Goal: Information Seeking & Learning: Learn about a topic

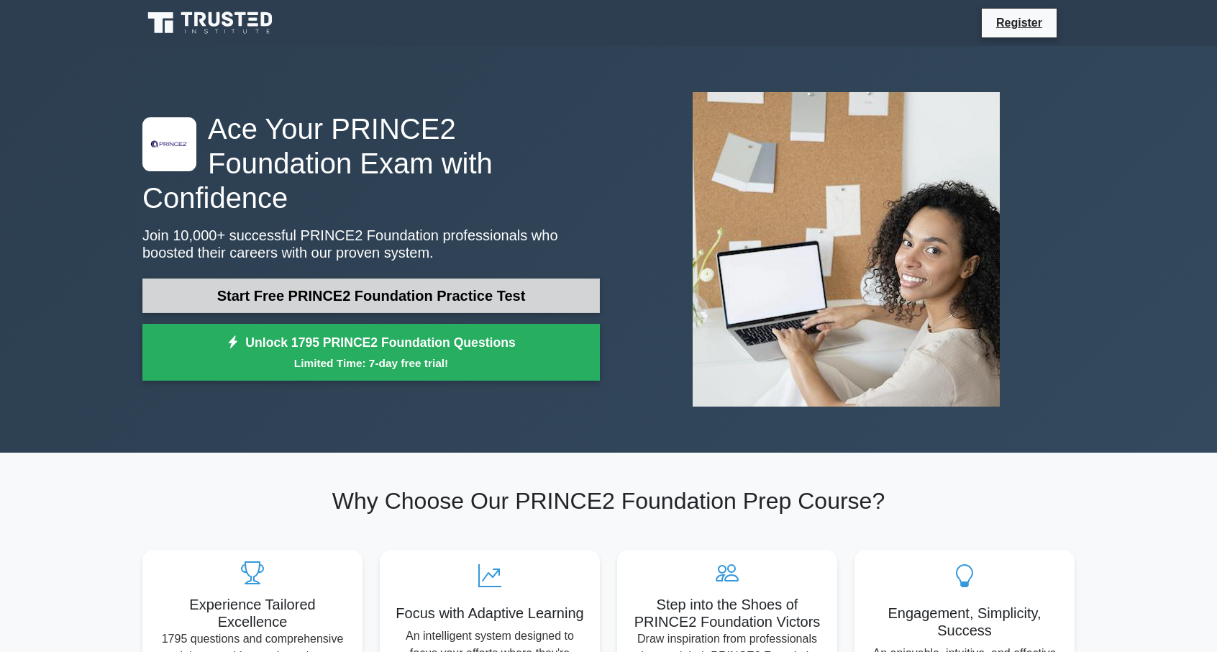
click at [552, 280] on link "Start Free PRINCE2 Foundation Practice Test" at bounding box center [370, 295] width 457 height 35
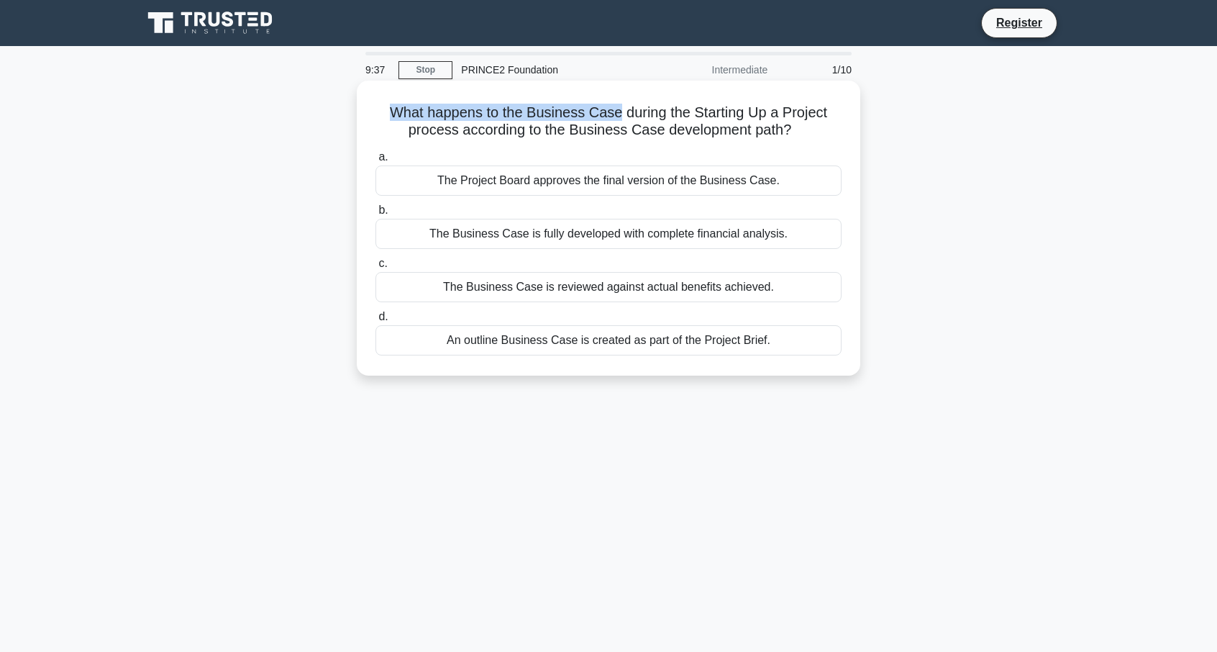
drag, startPoint x: 380, startPoint y: 110, endPoint x: 616, endPoint y: 112, distance: 236.7
click at [616, 112] on h5 "What happens to the Business Case during the Starting Up a Project process acco…" at bounding box center [608, 122] width 469 height 36
drag, startPoint x: 626, startPoint y: 114, endPoint x: 791, endPoint y: 119, distance: 165.5
click at [819, 114] on h5 "What happens to the Business Case during the Starting Up a Project process acco…" at bounding box center [608, 122] width 469 height 36
drag, startPoint x: 403, startPoint y: 131, endPoint x: 785, endPoint y: 136, distance: 382.0
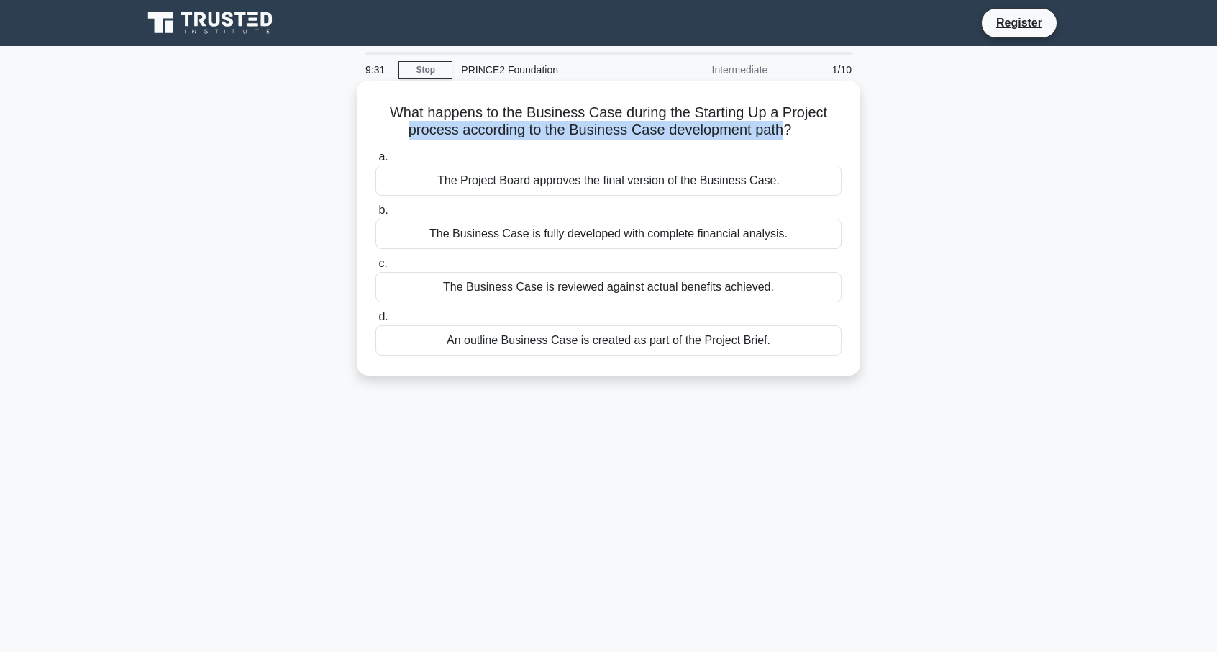
click at [785, 136] on h5 "What happens to the Business Case during the Starting Up a Project process acco…" at bounding box center [608, 122] width 469 height 36
click at [637, 214] on label "b. The Business Case is fully developed with complete financial analysis." at bounding box center [608, 224] width 466 height 47
click at [375, 214] on input "b. The Business Case is fully developed with complete financial analysis." at bounding box center [375, 210] width 0 height 9
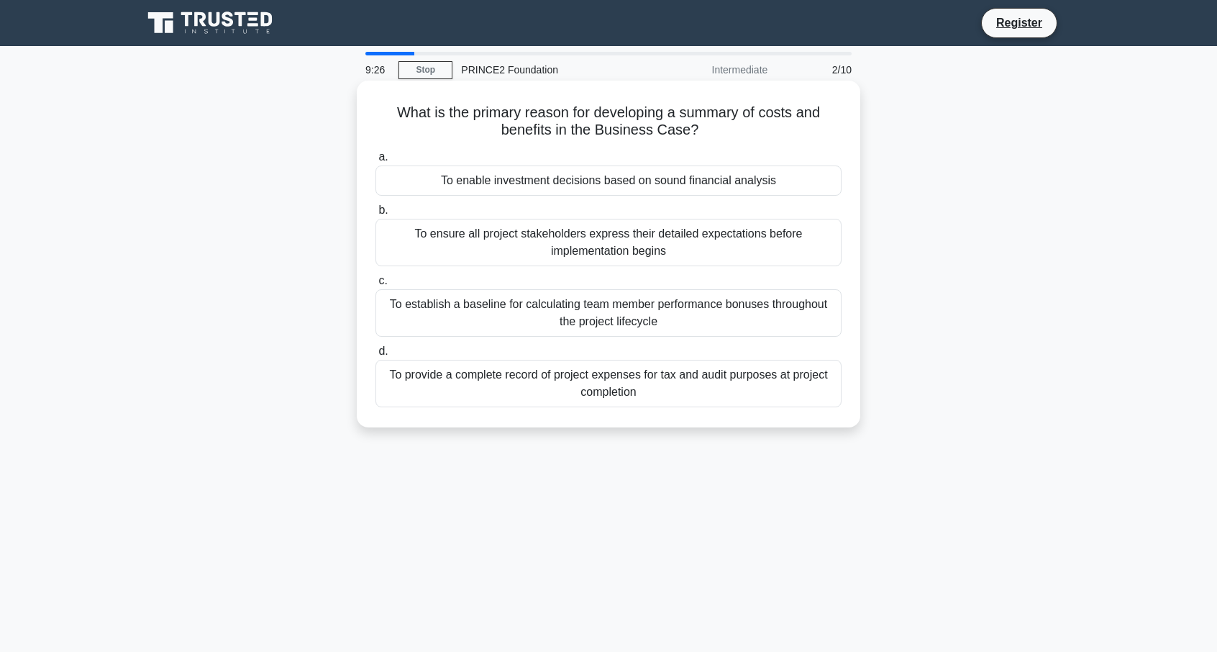
drag, startPoint x: 637, startPoint y: 211, endPoint x: 470, endPoint y: 184, distance: 169.0
click at [470, 184] on div "a. To enable investment decisions based on sound financial analysis b. To ensur…" at bounding box center [608, 277] width 483 height 265
click at [491, 116] on h5 "What is the primary reason for developing a summary of costs and benefits in th…" at bounding box center [608, 122] width 469 height 36
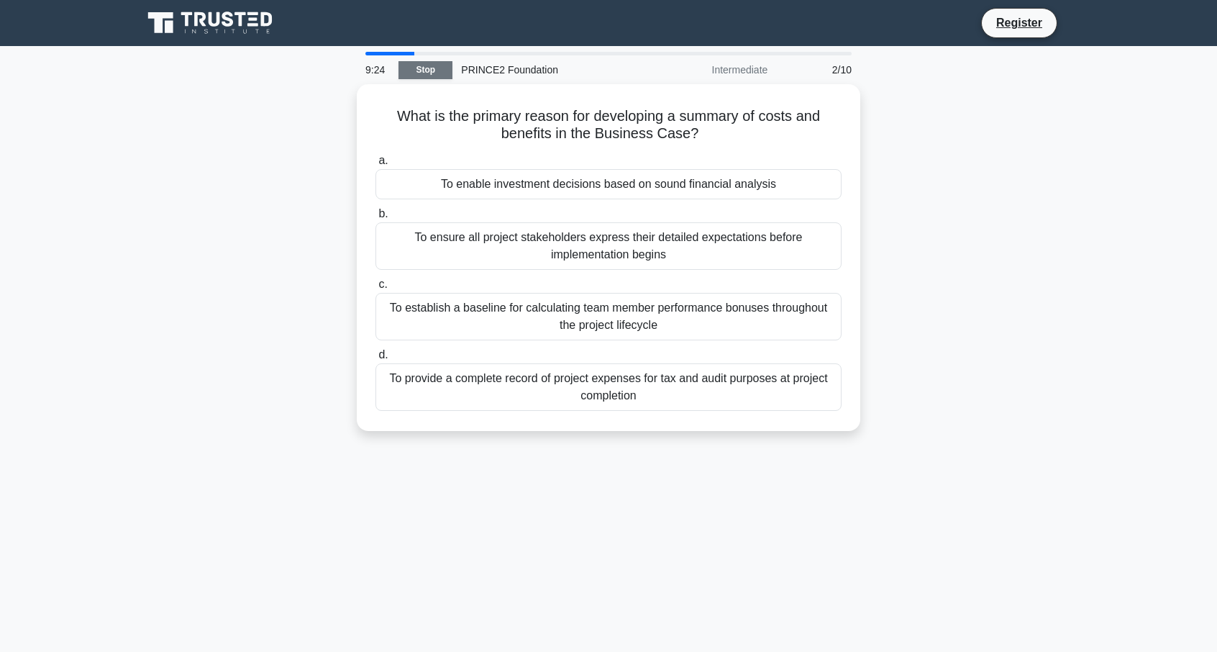
click at [415, 63] on link "Stop" at bounding box center [426, 70] width 54 height 18
click at [223, 29] on icon at bounding box center [211, 22] width 138 height 27
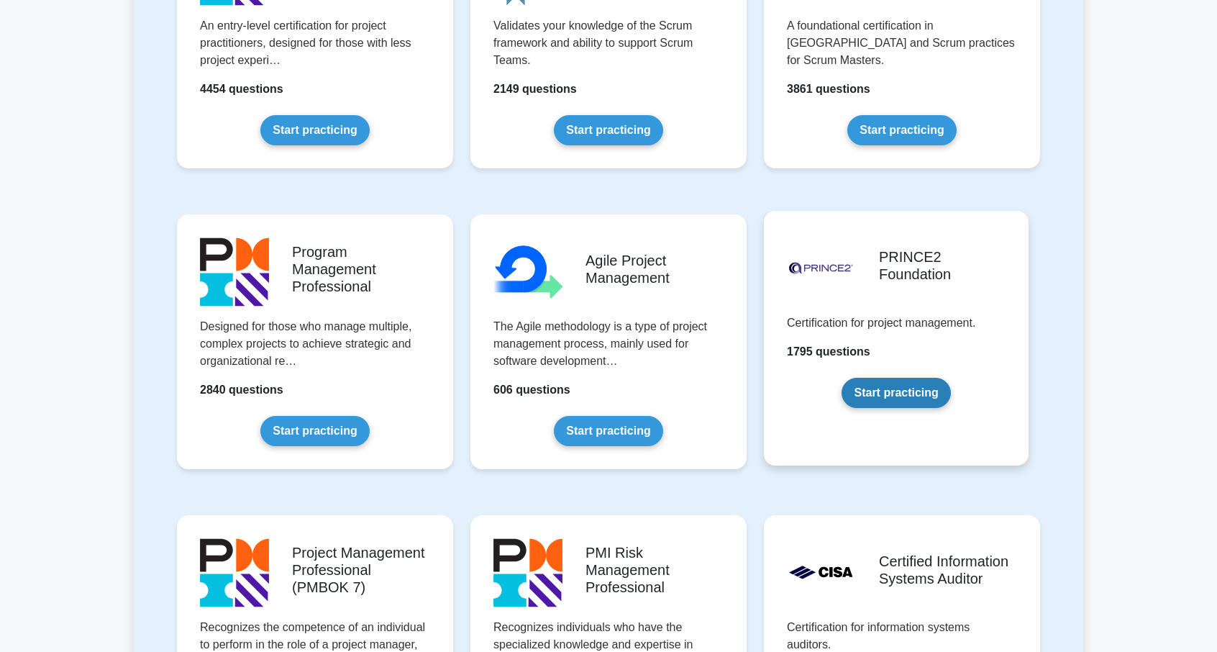
scroll to position [719, 0]
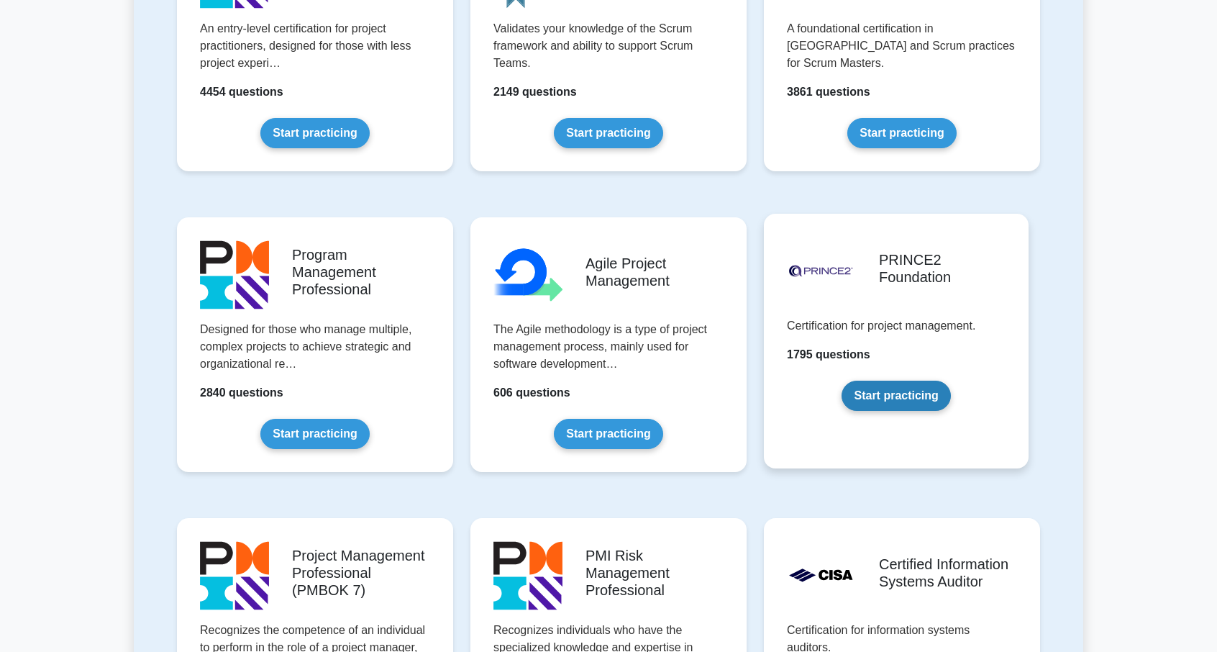
click at [893, 383] on link "Start practicing" at bounding box center [896, 396] width 109 height 30
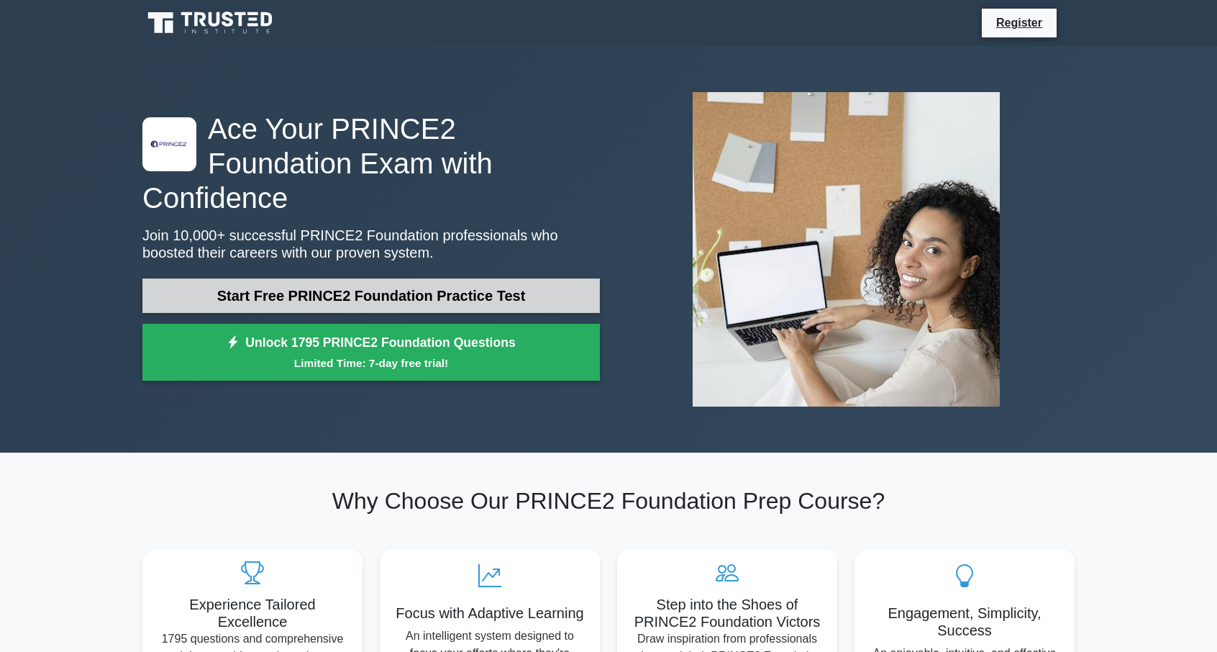
click at [388, 278] on link "Start Free PRINCE2 Foundation Practice Test" at bounding box center [370, 295] width 457 height 35
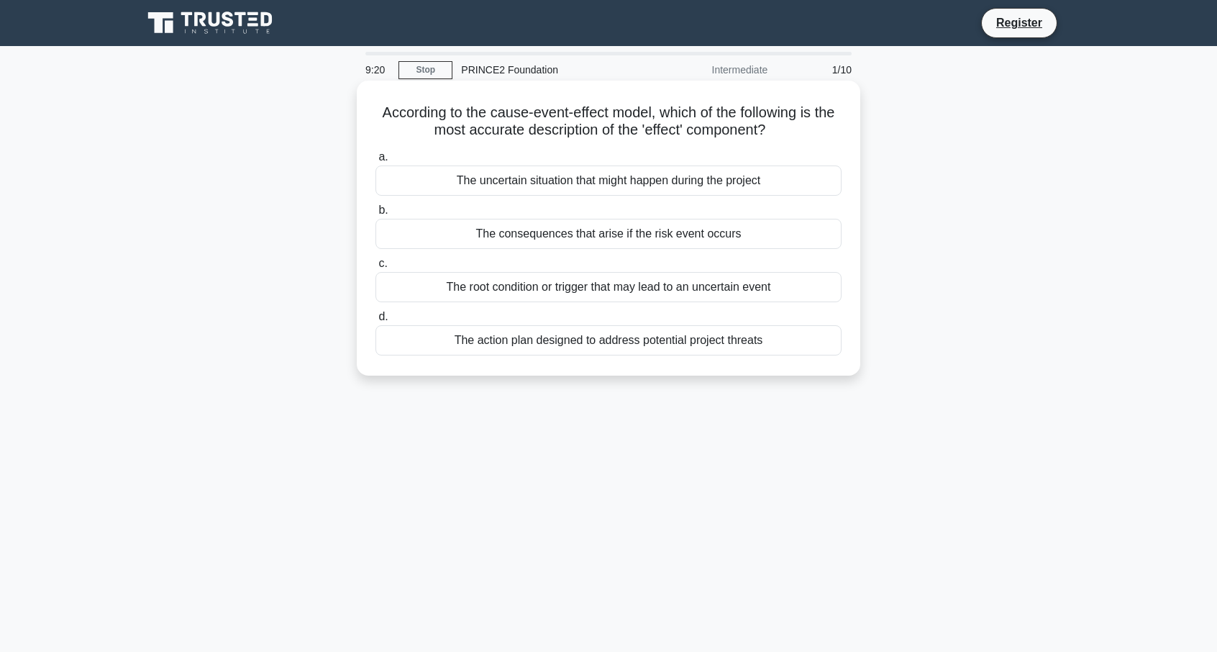
click at [595, 241] on div "The consequences that arise if the risk event occurs" at bounding box center [608, 234] width 466 height 30
click at [375, 215] on input "b. The consequences that arise if the risk event occurs" at bounding box center [375, 210] width 0 height 9
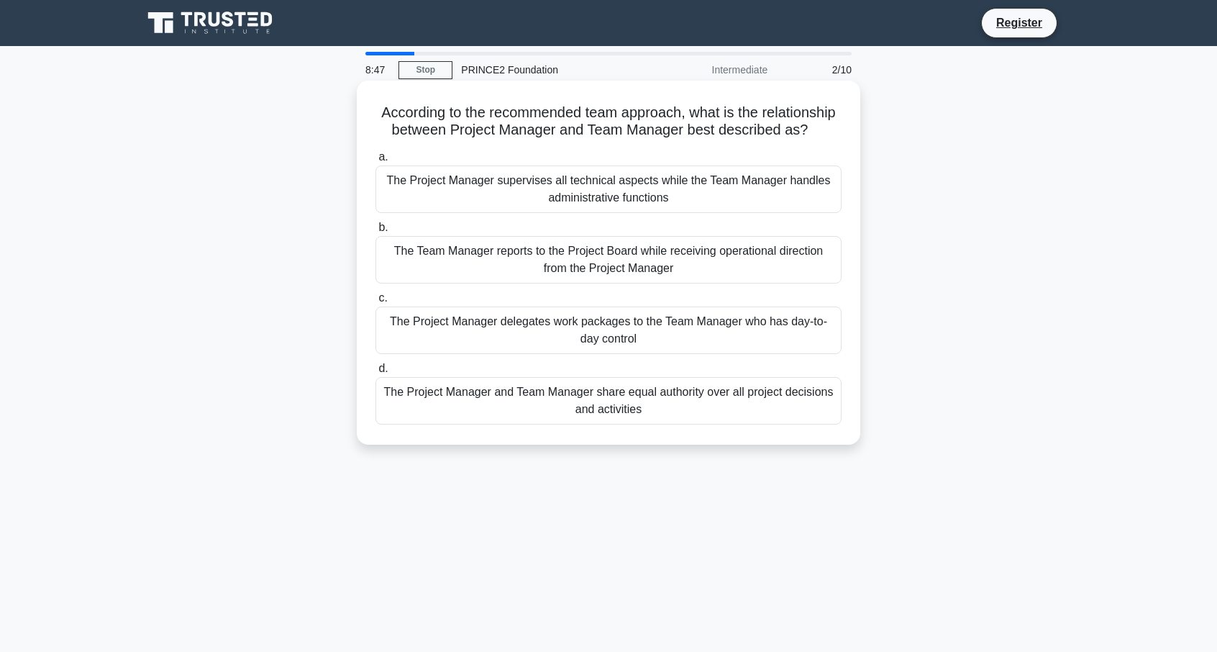
click at [601, 353] on div "The Project Manager delegates work packages to the Team Manager who has day-to-…" at bounding box center [608, 329] width 466 height 47
click at [375, 303] on input "c. The Project Manager delegates work packages to the Team Manager who has day-…" at bounding box center [375, 297] width 0 height 9
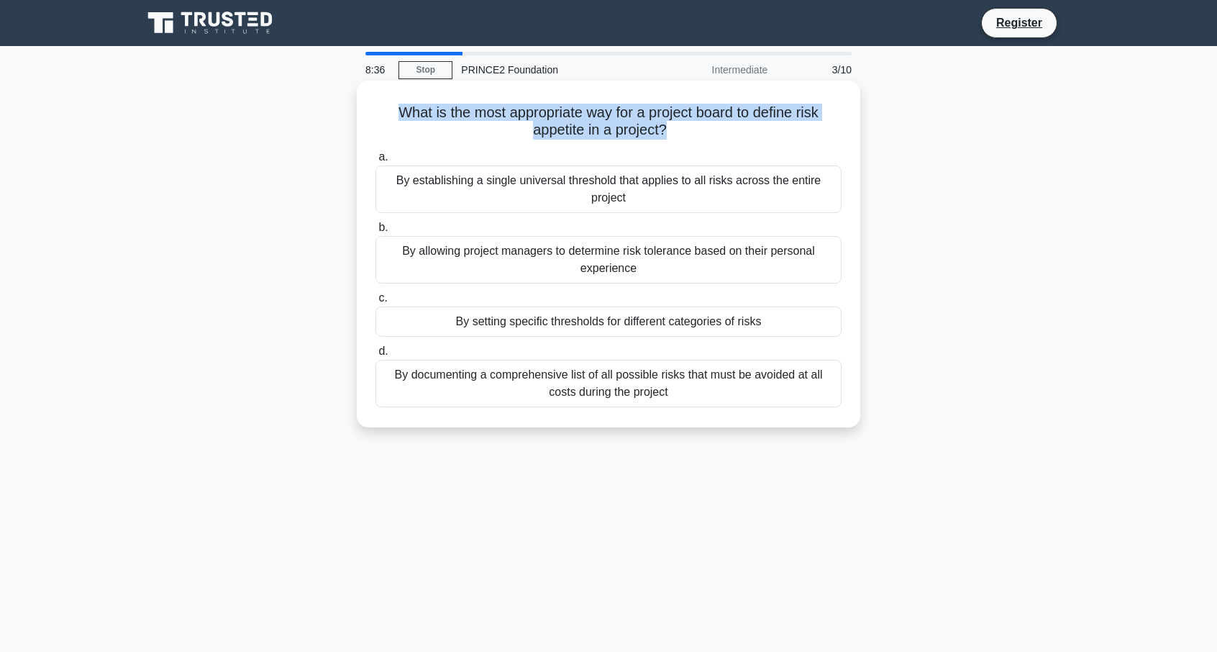
drag, startPoint x: 667, startPoint y: 133, endPoint x: 374, endPoint y: 113, distance: 293.5
click at [374, 113] on h5 "What is the most appropriate way for a project board to define risk appetite in…" at bounding box center [608, 122] width 469 height 36
copy h5 "What is the most appropriate way for a project board to define risk appetite in…"
click at [543, 136] on h5 "What is the most appropriate way for a project board to define risk appetite in…" at bounding box center [608, 122] width 469 height 36
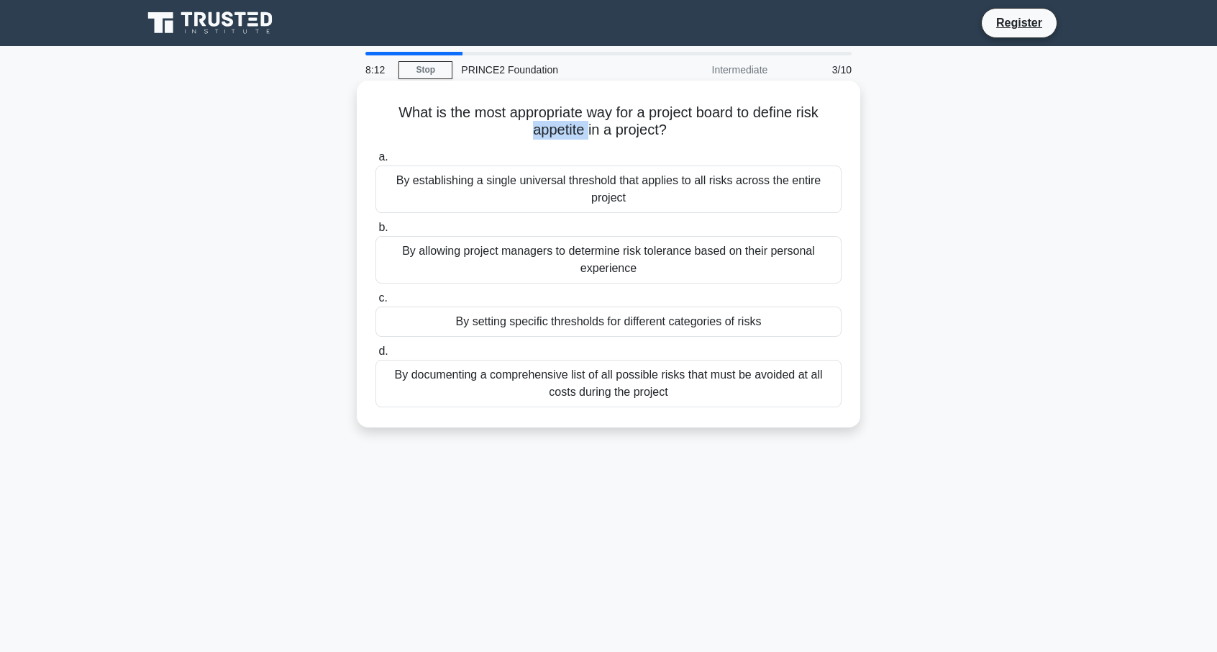
click at [543, 136] on h5 "What is the most appropriate way for a project board to define risk appetite in…" at bounding box center [608, 122] width 469 height 36
click at [650, 127] on h5 "What is the most appropriate way for a project board to define risk appetite in…" at bounding box center [608, 122] width 469 height 36
click at [637, 327] on div "By setting specific thresholds for different categories of risks" at bounding box center [608, 321] width 466 height 30
click at [375, 303] on input "c. By setting specific thresholds for different categories of risks" at bounding box center [375, 297] width 0 height 9
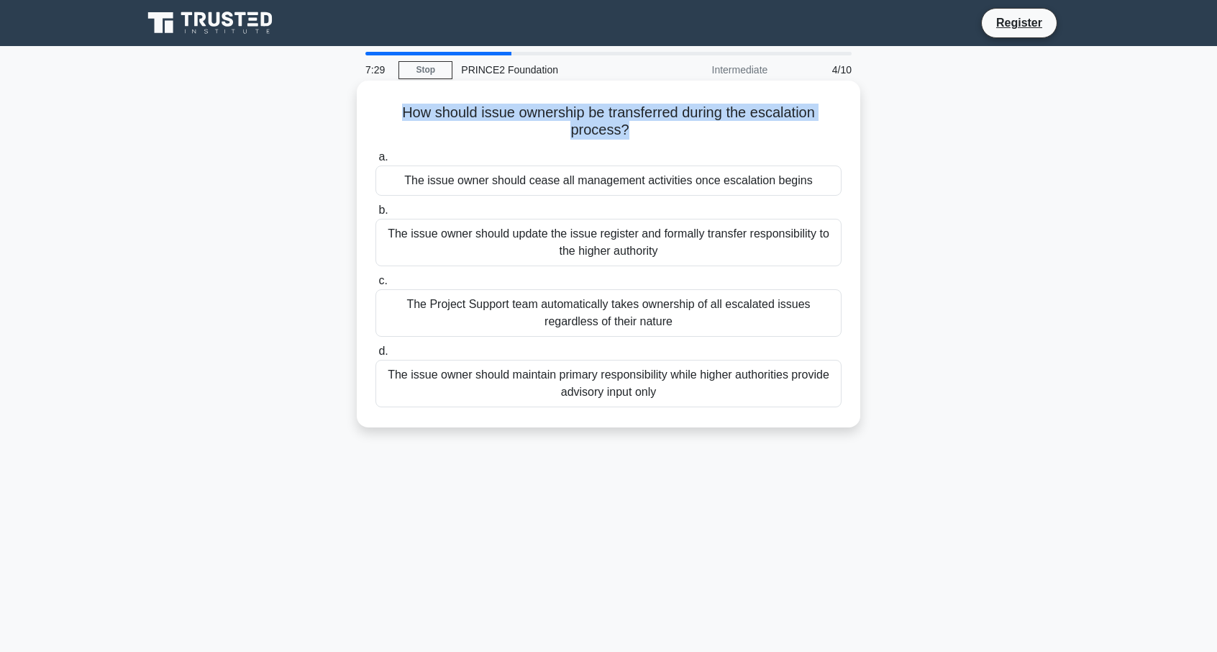
drag, startPoint x: 627, startPoint y: 136, endPoint x: 383, endPoint y: 113, distance: 244.9
click at [383, 113] on h5 "How should issue ownership be transferred during the escalation process? .spinn…" at bounding box center [608, 122] width 469 height 36
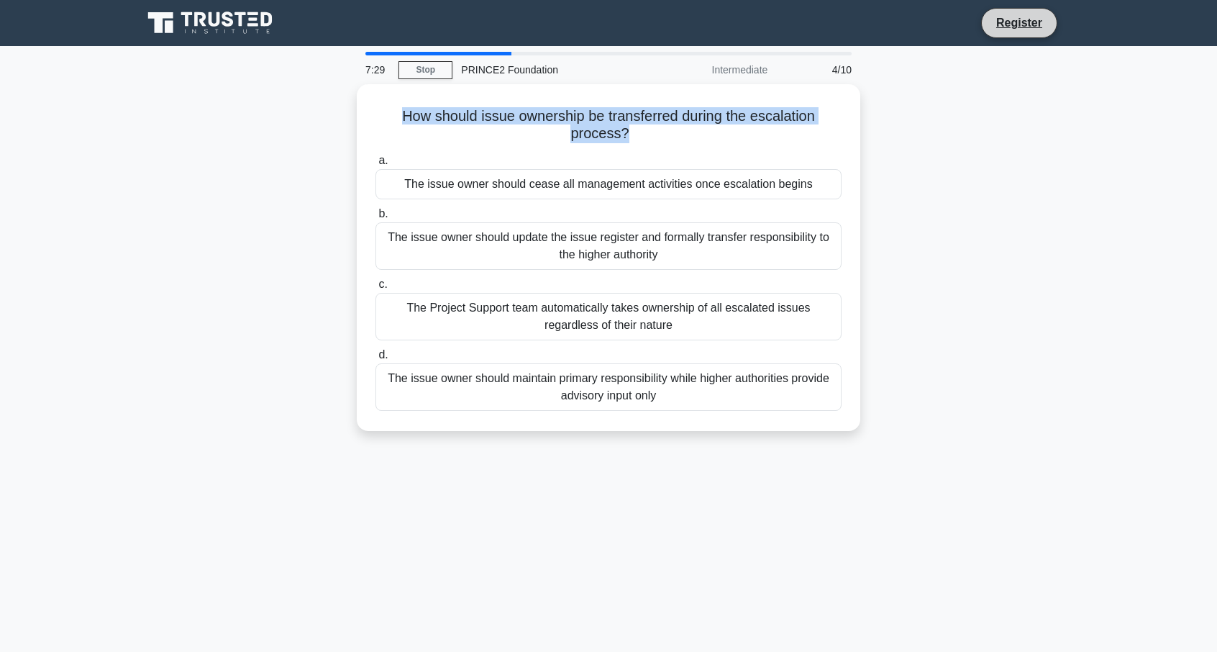
copy h5 "How should issue ownership be transferred during the escalation process?"
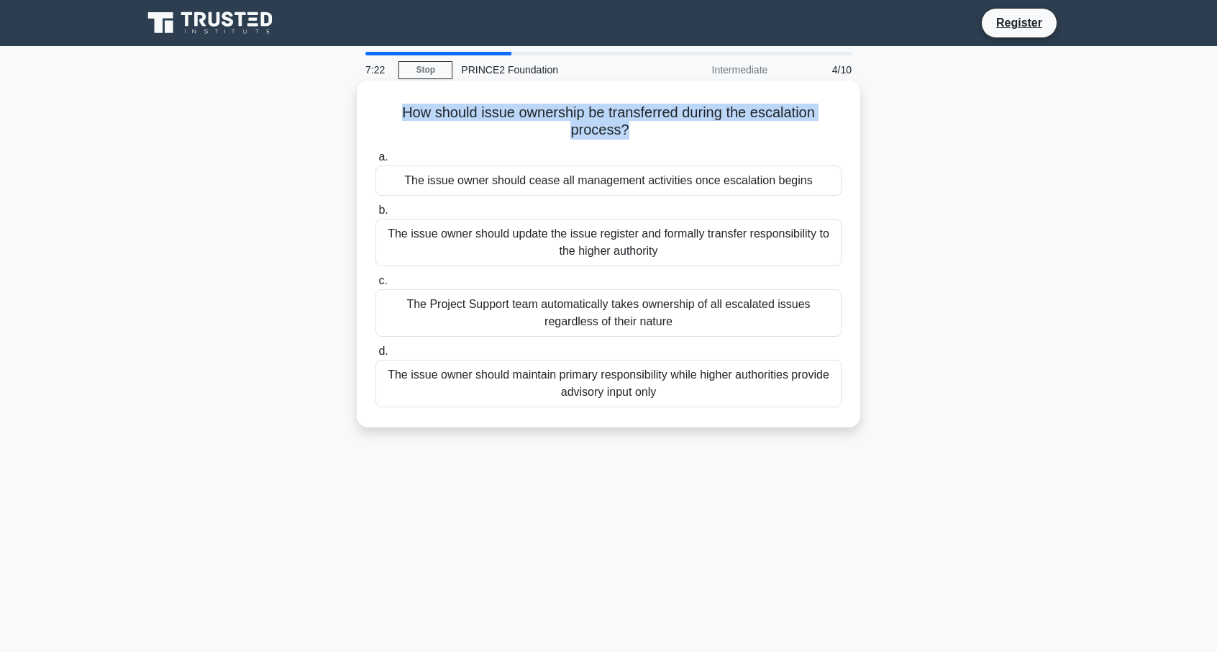
click at [629, 113] on h5 "How should issue ownership be transferred during the escalation process? .spinn…" at bounding box center [608, 122] width 469 height 36
click at [680, 393] on div "The issue owner should maintain primary responsibility while higher authorities…" at bounding box center [608, 383] width 466 height 47
click at [375, 356] on input "d. The issue owner should maintain primary responsibility while higher authorit…" at bounding box center [375, 351] width 0 height 9
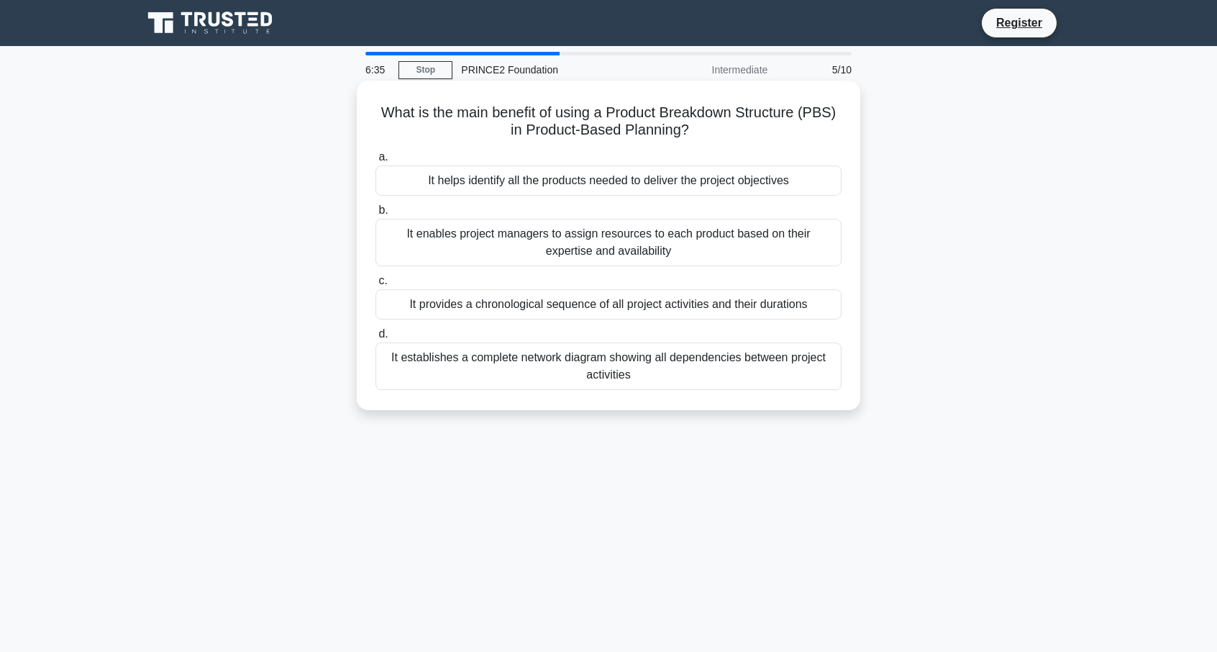
click at [611, 308] on div "It provides a chronological sequence of all project activities and their durati…" at bounding box center [608, 304] width 466 height 30
click at [375, 286] on input "c. It provides a chronological sequence of all project activities and their dur…" at bounding box center [375, 280] width 0 height 9
click at [612, 186] on div "It restricts scope changes after the initial planning stage to maintain product…" at bounding box center [608, 180] width 466 height 30
click at [375, 162] on input "a. It restricts scope changes after the initial planning stage to maintain prod…" at bounding box center [375, 156] width 0 height 9
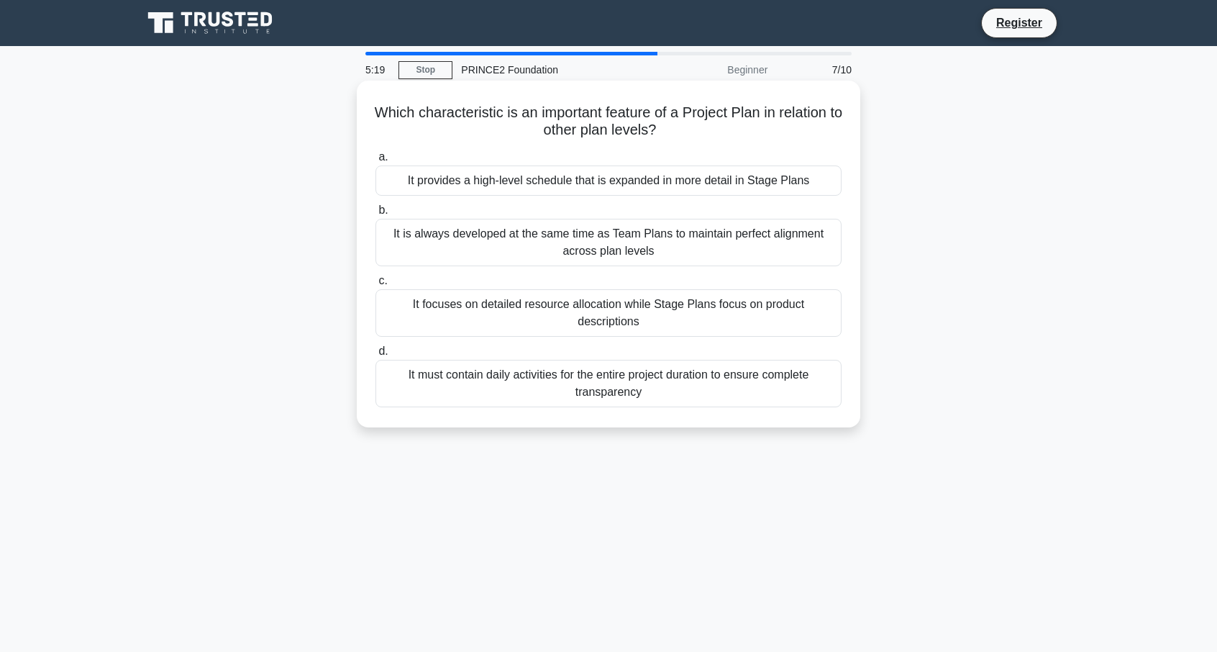
click at [625, 373] on div "It must contain daily activities for the entire project duration to ensure comp…" at bounding box center [608, 383] width 466 height 47
click at [375, 356] on input "d. It must contain daily activities for the entire project duration to ensure c…" at bounding box center [375, 351] width 0 height 9
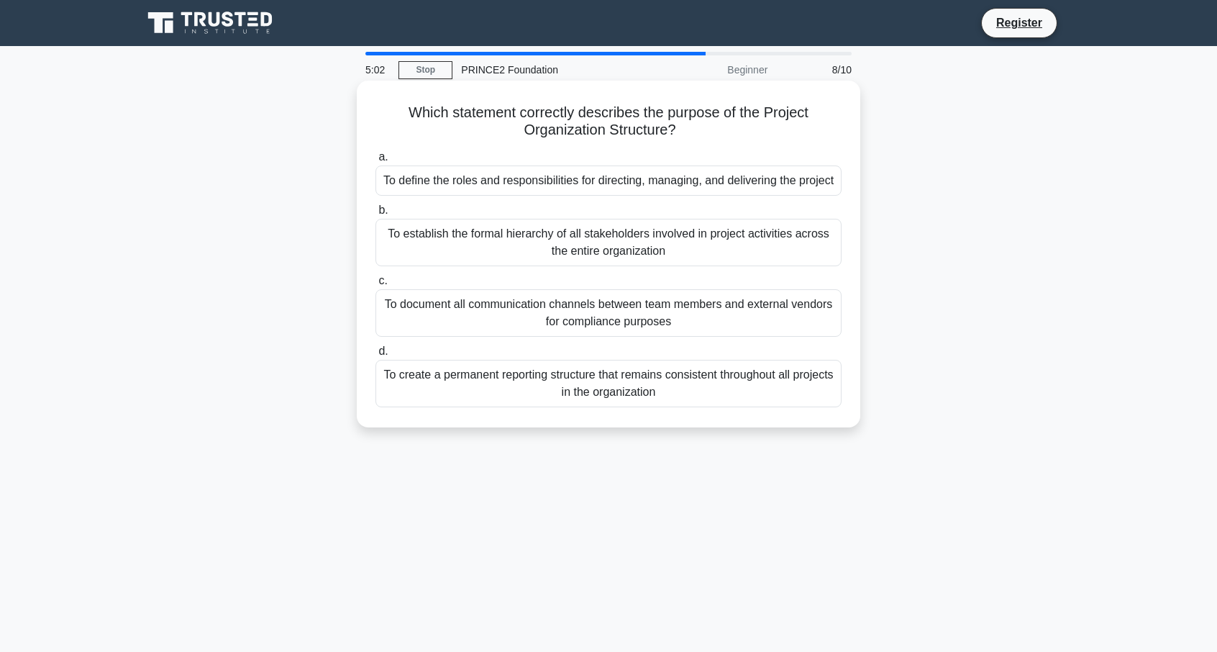
click at [604, 190] on div "To define the roles and responsibilities for directing, managing, and deliverin…" at bounding box center [608, 180] width 466 height 30
click at [375, 162] on input "a. To define the roles and responsibilities for directing, managing, and delive…" at bounding box center [375, 156] width 0 height 9
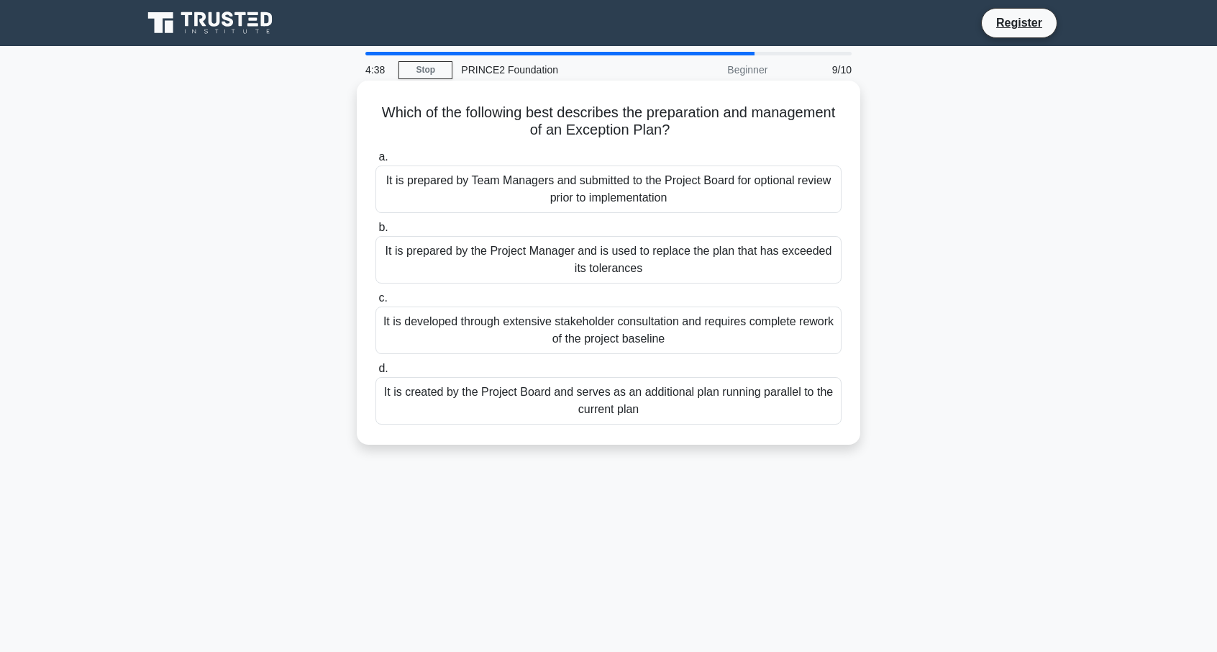
drag, startPoint x: 729, startPoint y: 129, endPoint x: 419, endPoint y: 104, distance: 311.0
click at [419, 104] on h5 "Which of the following best describes the preparation and management of an Exce…" at bounding box center [608, 122] width 469 height 36
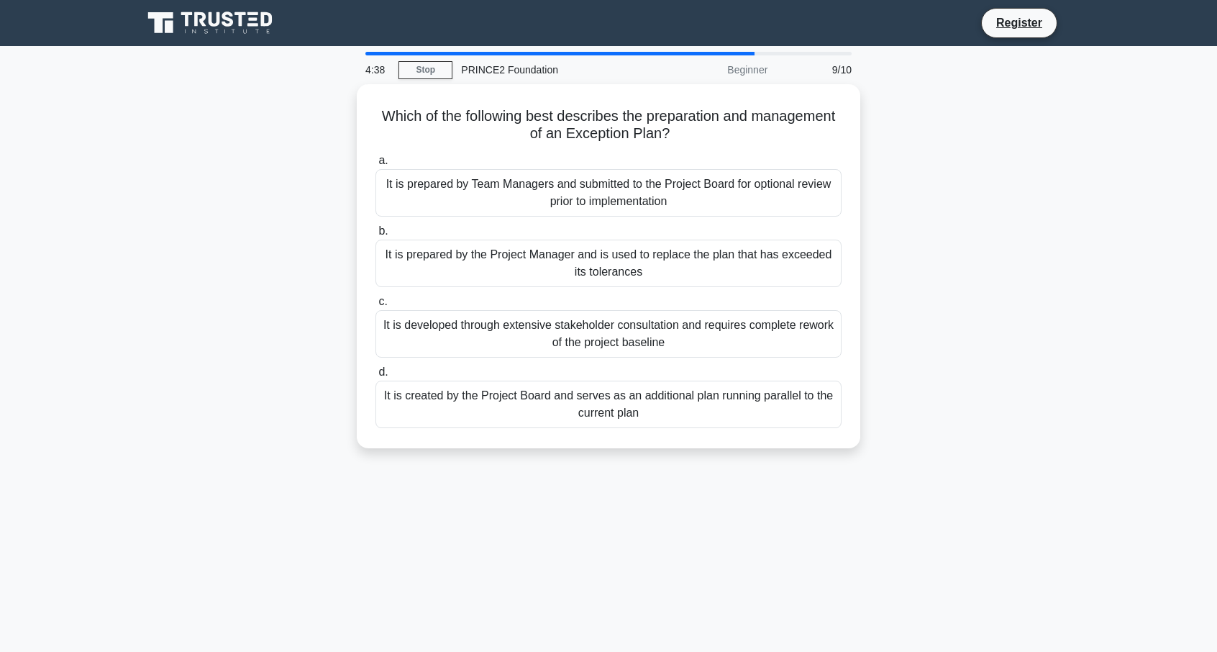
copy h5 "Which of the following best describes the preparation and management of an Exce…"
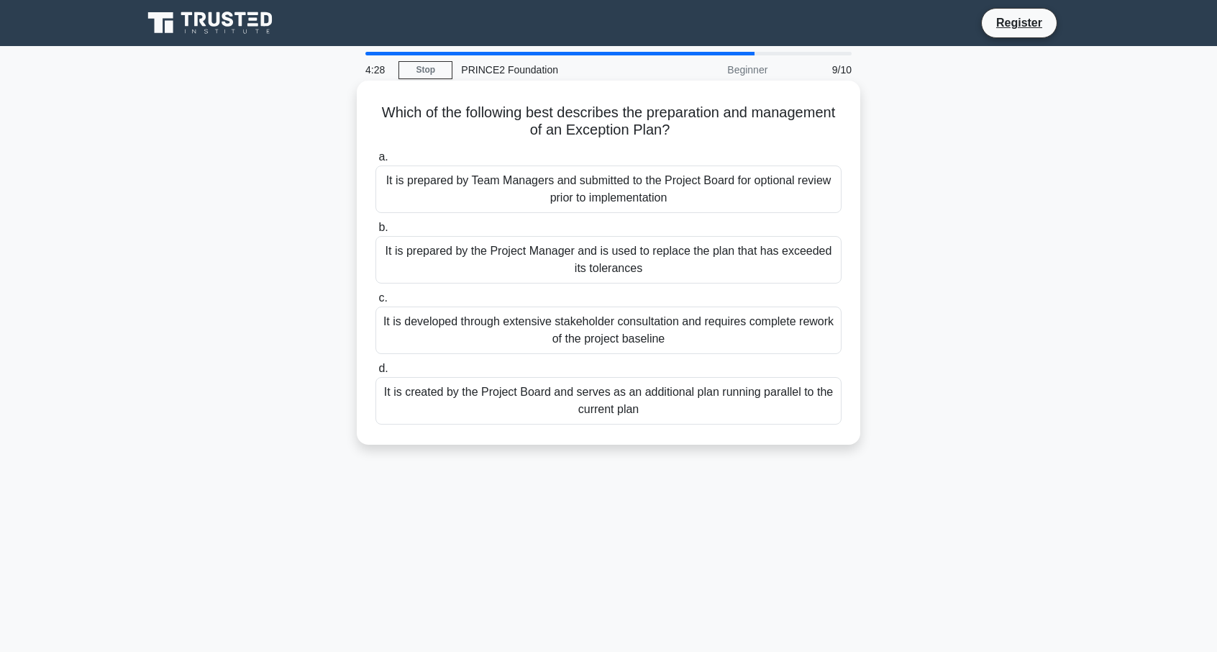
click at [563, 133] on h5 "Which of the following best describes the preparation and management of an Exce…" at bounding box center [608, 122] width 469 height 36
click at [611, 273] on div "It is prepared by the Project Manager and is used to replace the plan that has …" at bounding box center [608, 259] width 466 height 47
click at [375, 232] on input "b. It is prepared by the Project Manager and is used to replace the plan that h…" at bounding box center [375, 227] width 0 height 9
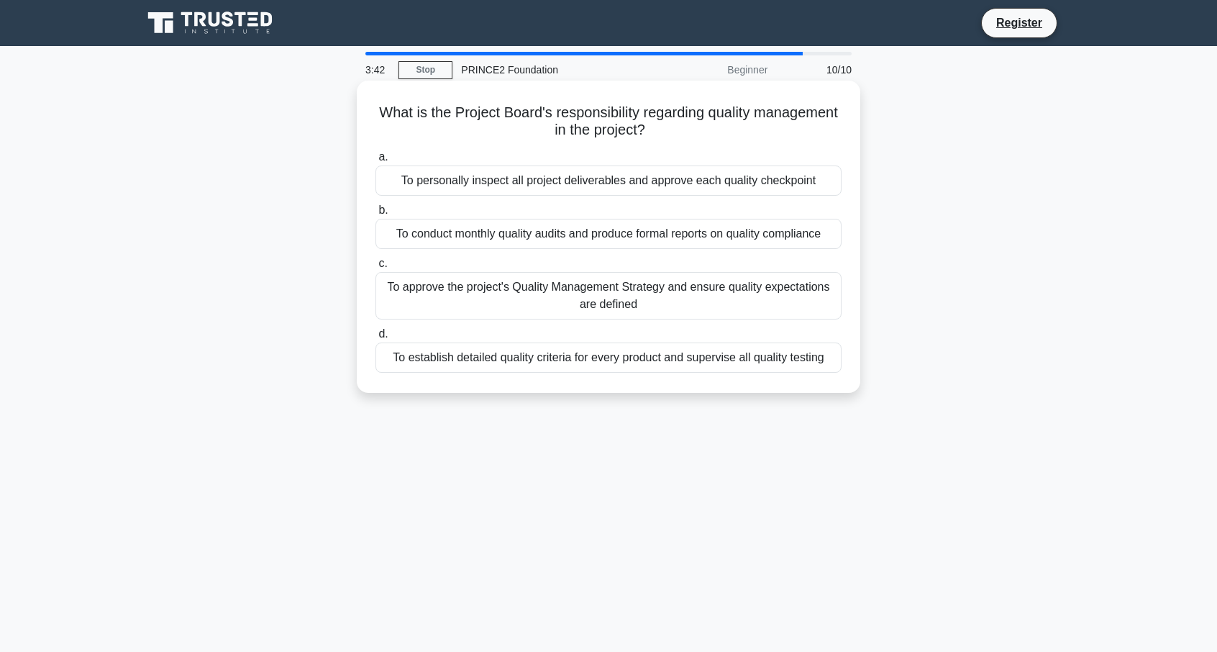
drag, startPoint x: 688, startPoint y: 134, endPoint x: 420, endPoint y: 116, distance: 268.2
click at [420, 116] on h5 "What is the Project Board's responsibility regarding quality management in the …" at bounding box center [608, 122] width 469 height 36
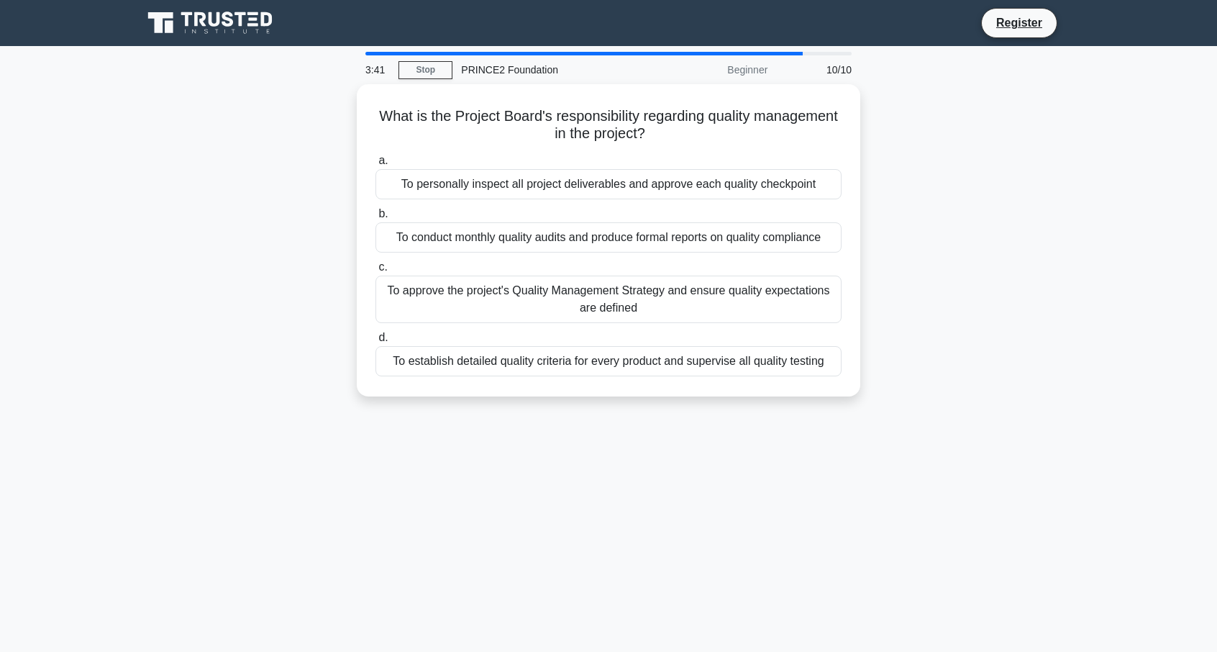
copy h5 "What is the Project Board's responsibility regarding quality management in the …"
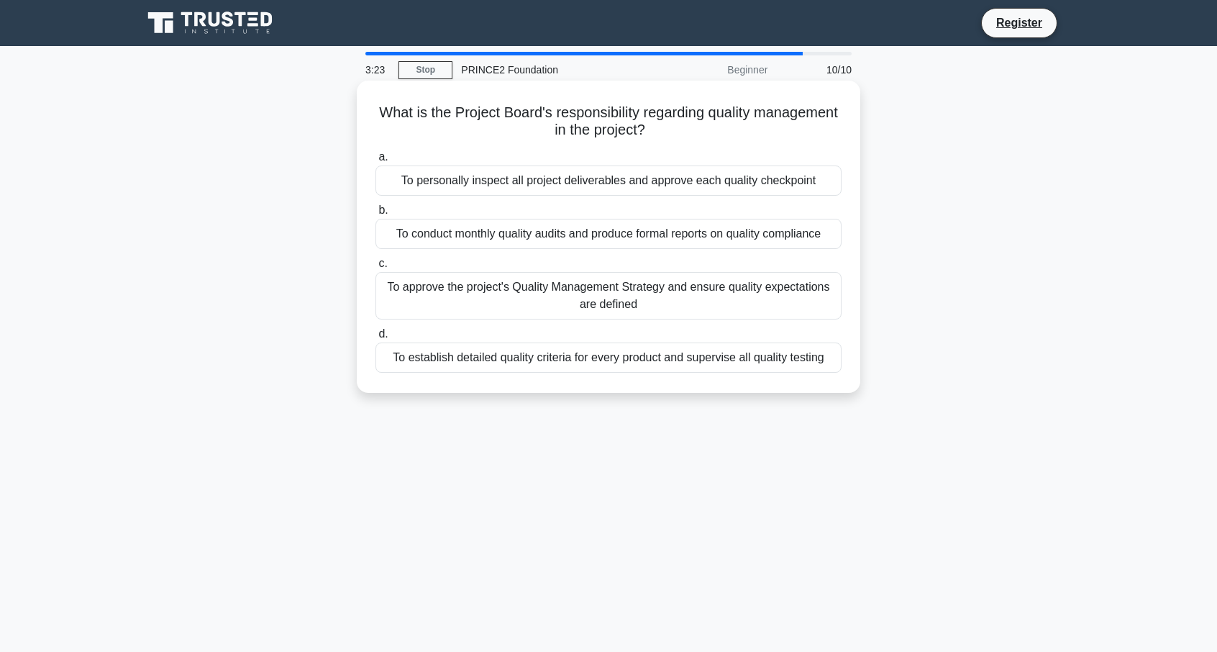
click at [639, 296] on div "To approve the project's Quality Management Strategy and ensure quality expecta…" at bounding box center [608, 295] width 466 height 47
click at [375, 268] on input "c. To approve the project's Quality Management Strategy and ensure quality expe…" at bounding box center [375, 263] width 0 height 9
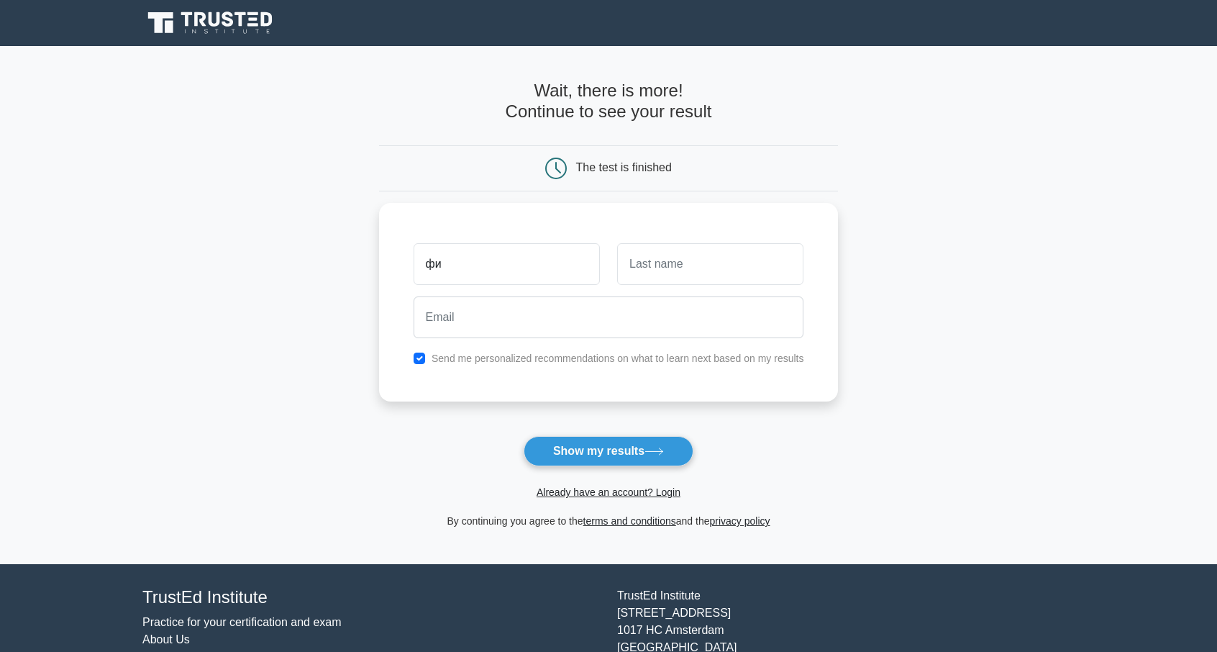
type input "ф"
type input "aboba"
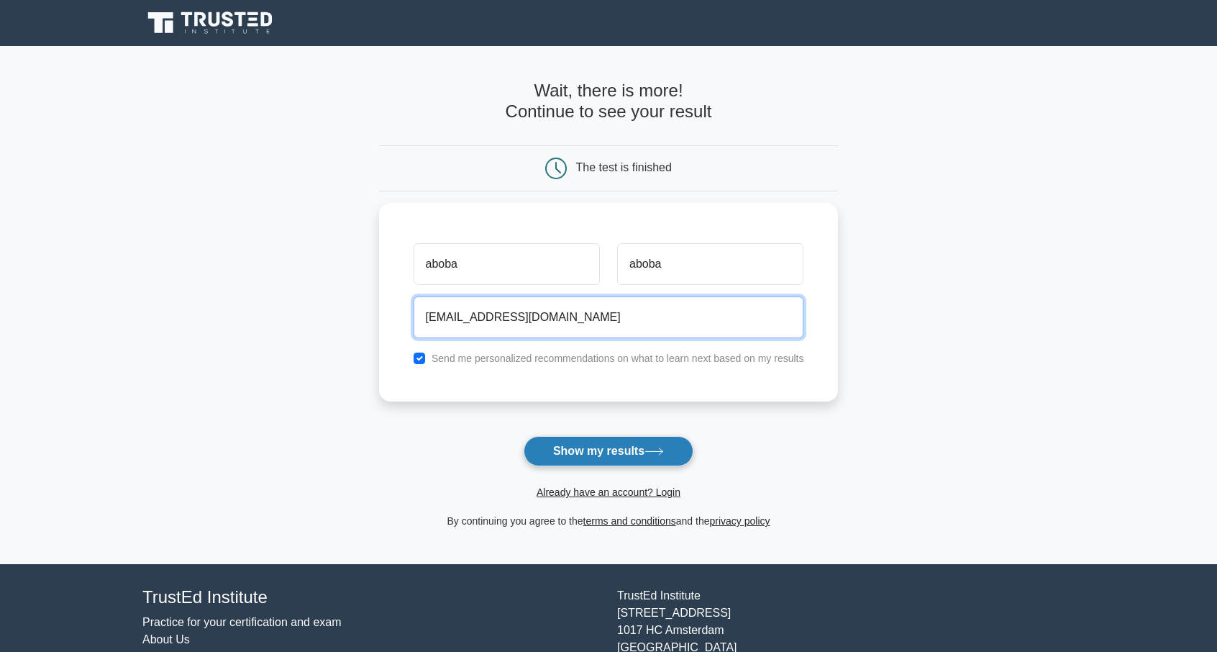
type input "qwerty.akws@gmail.com"
click at [606, 455] on button "Show my results" at bounding box center [609, 451] width 170 height 30
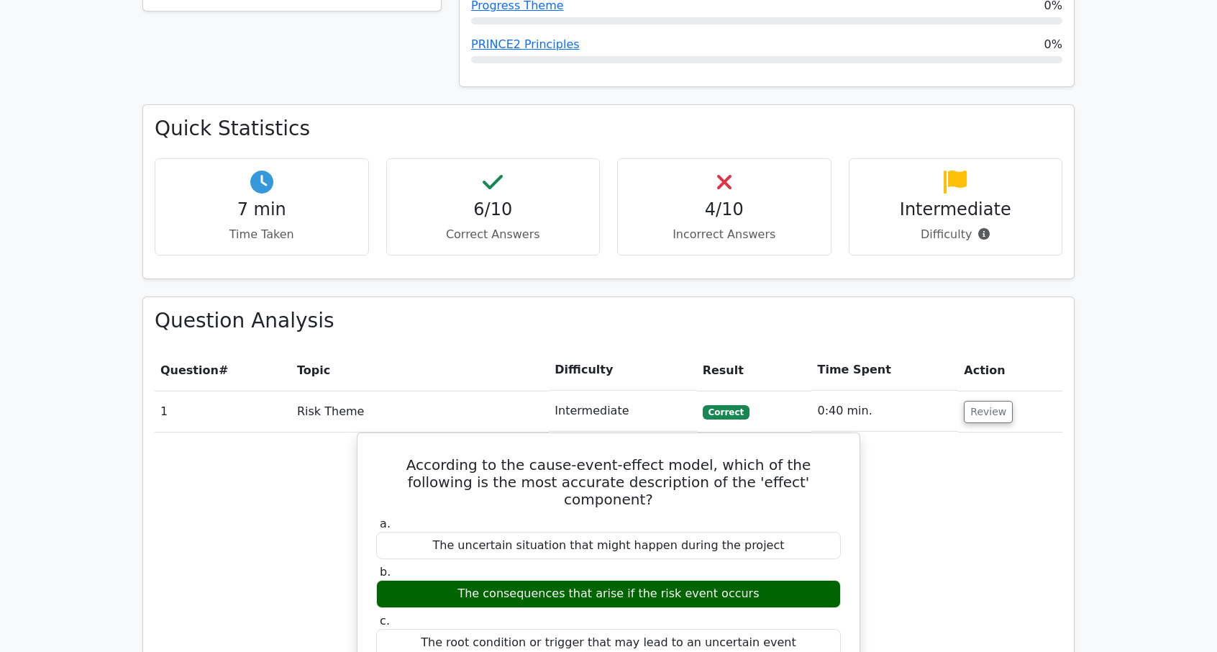
scroll to position [575, 0]
